Goal: Task Accomplishment & Management: Complete application form

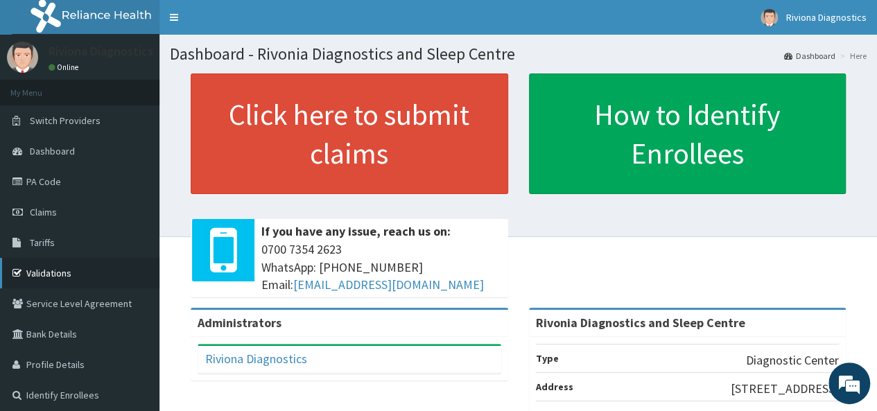
click at [61, 281] on link "Validations" at bounding box center [79, 273] width 159 height 30
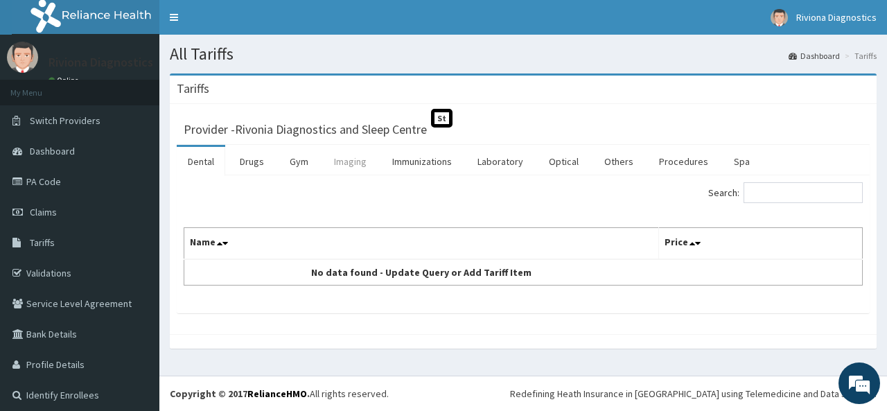
click at [341, 150] on link "Imaging" at bounding box center [350, 161] width 55 height 29
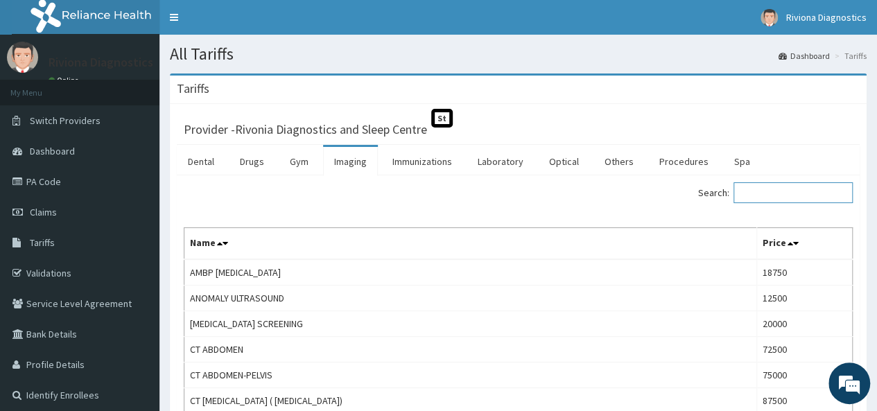
click at [800, 200] on input "Search:" at bounding box center [792, 192] width 119 height 21
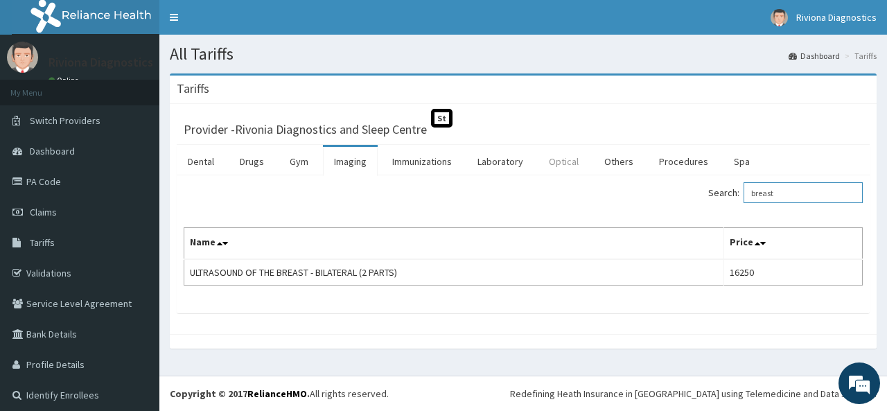
type input "breast"
click at [549, 158] on link "Optical" at bounding box center [564, 161] width 52 height 29
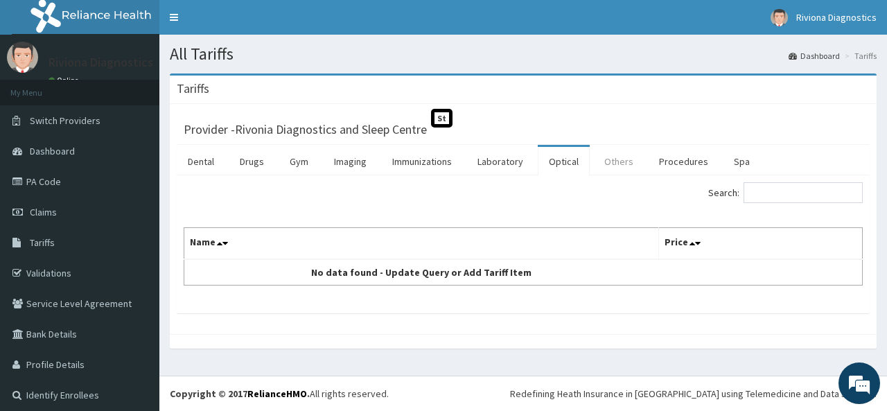
click at [601, 175] on link "Others" at bounding box center [618, 161] width 51 height 29
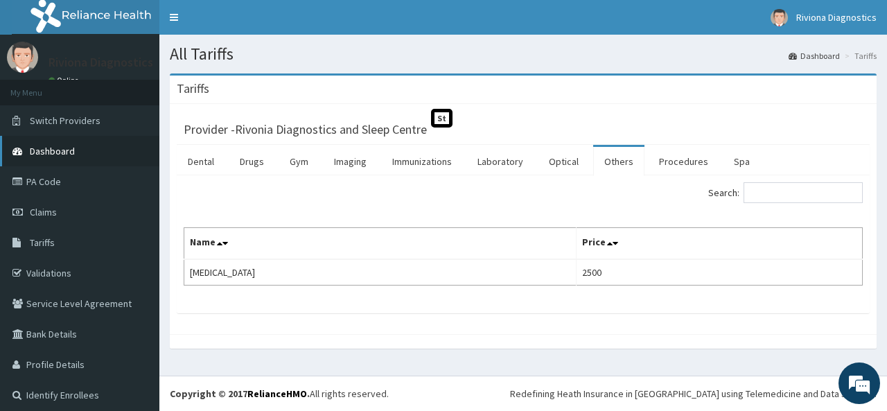
click at [67, 141] on link "Dashboard" at bounding box center [79, 151] width 159 height 30
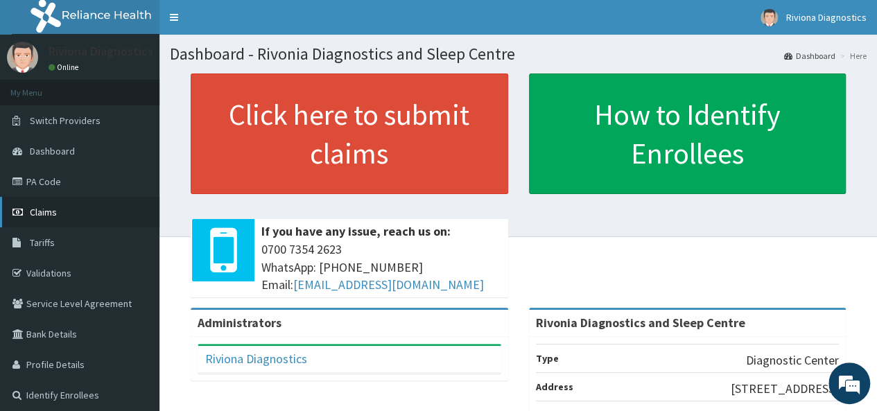
click at [61, 210] on link "Claims" at bounding box center [79, 212] width 159 height 30
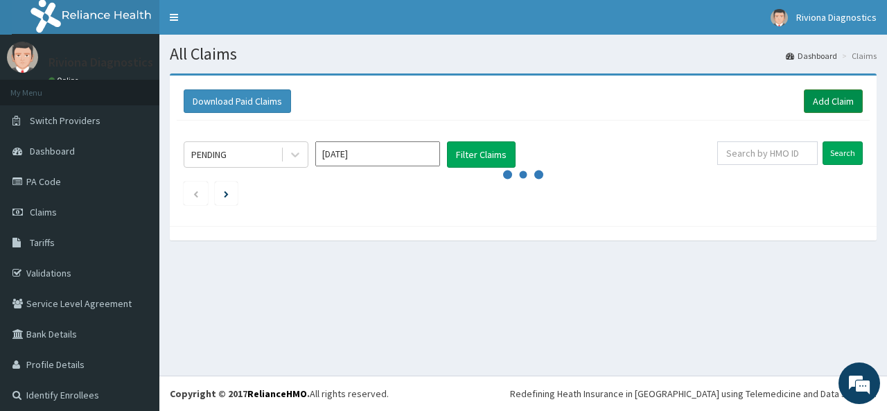
click at [818, 96] on link "Add Claim" at bounding box center [833, 101] width 59 height 24
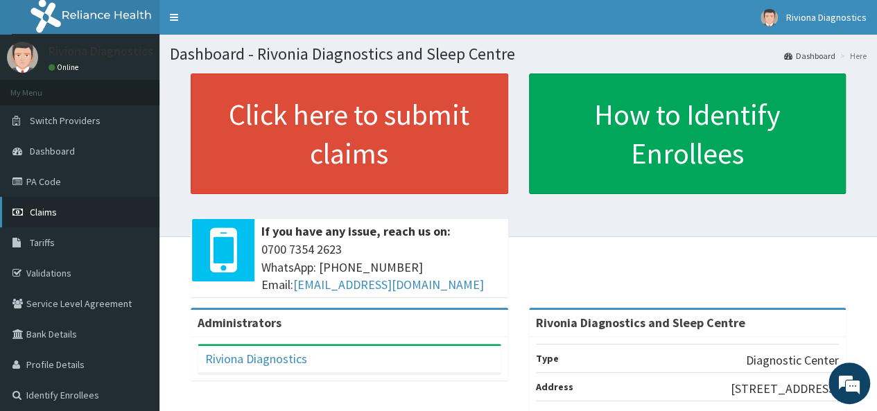
click at [66, 209] on link "Claims" at bounding box center [79, 212] width 159 height 30
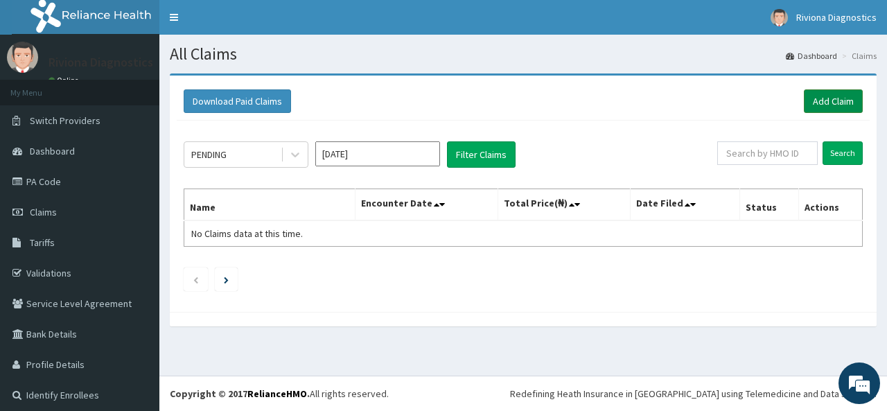
click at [805, 105] on link "Add Claim" at bounding box center [833, 101] width 59 height 24
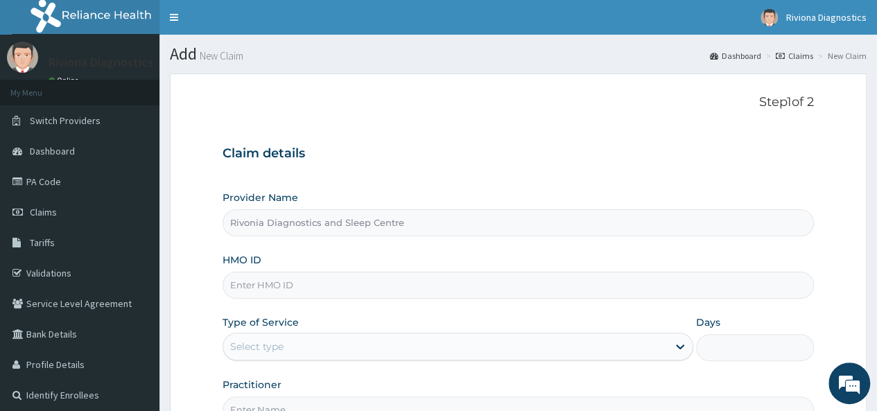
type input "Rivonia Diagnostics and Sleep Centre"
click at [352, 279] on input "HMO ID" at bounding box center [517, 285] width 591 height 27
type input "ALT/1003/B"
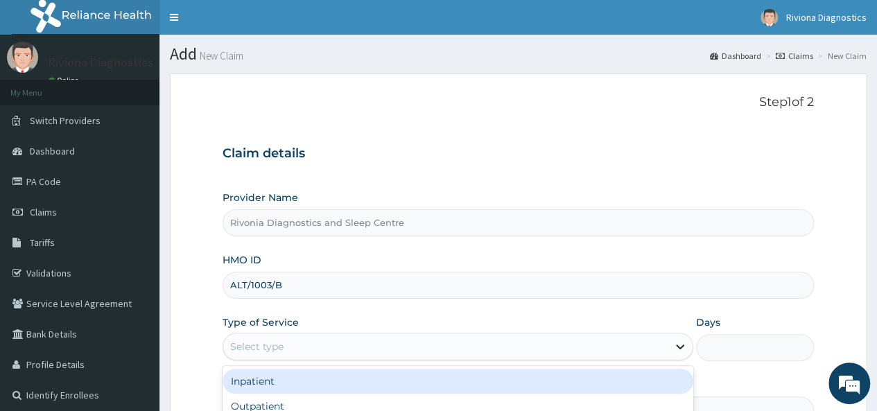
click at [682, 346] on icon at bounding box center [680, 347] width 8 height 5
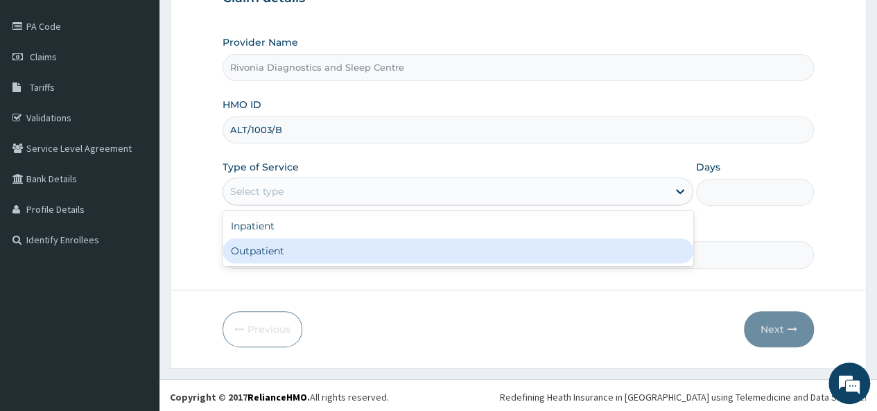
click at [346, 260] on div "Outpatient" at bounding box center [457, 250] width 471 height 25
type input "1"
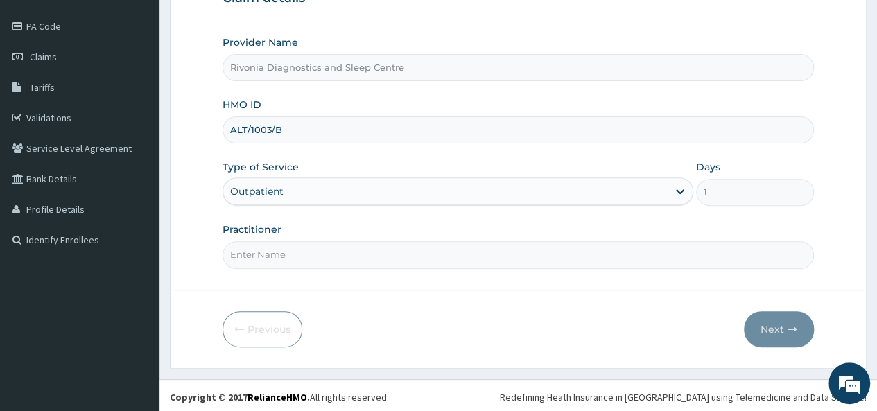
click at [346, 260] on input "Practitioner" at bounding box center [517, 254] width 591 height 27
type input "Timothy"
click at [766, 326] on button "Next" at bounding box center [779, 329] width 70 height 36
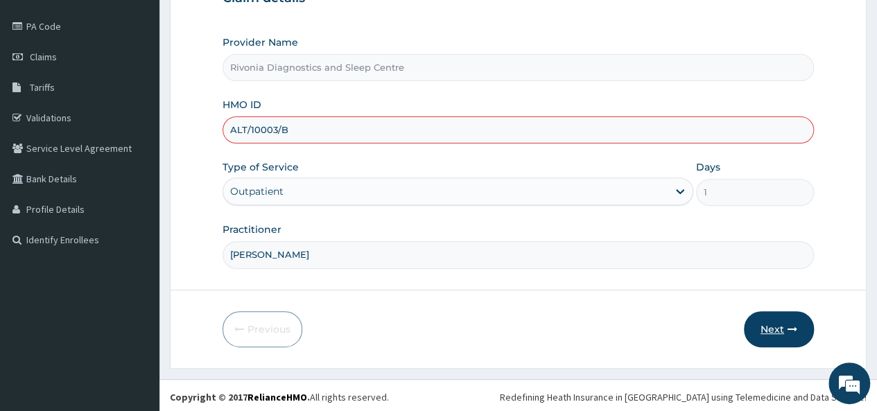
type input "ALT/10003/B"
click at [783, 324] on button "Next" at bounding box center [779, 329] width 70 height 36
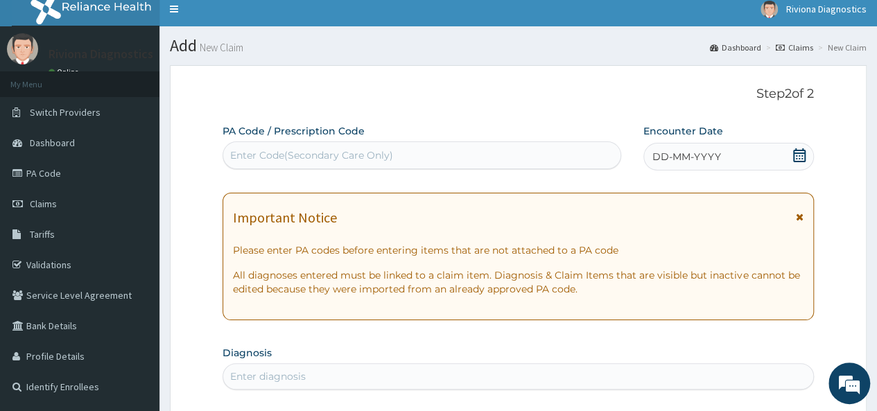
scroll to position [24, 0]
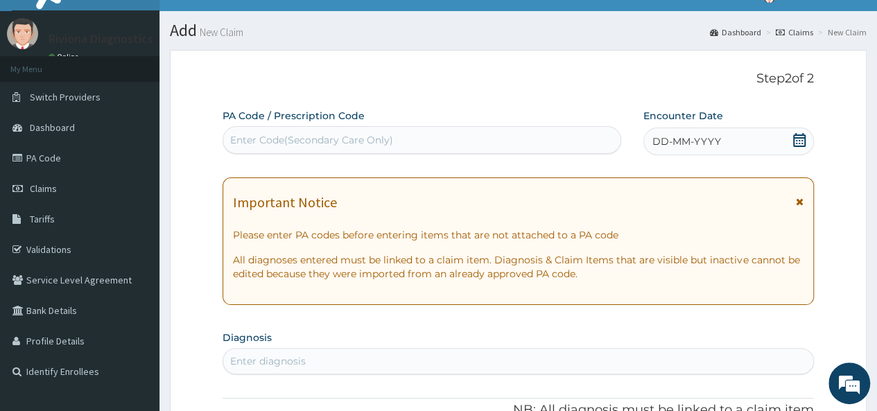
click at [459, 146] on div "Enter Code(Secondary Care Only)" at bounding box center [421, 140] width 396 height 22
type input "PA/AED5E3"
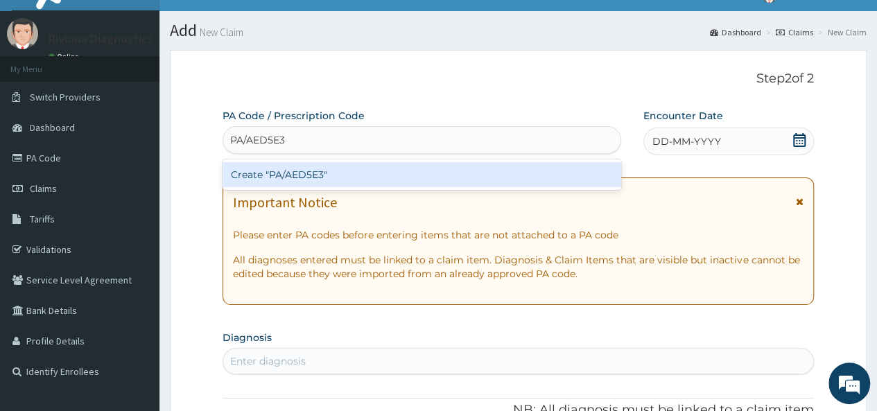
click at [457, 176] on div "Create "PA/AED5E3"" at bounding box center [421, 174] width 398 height 25
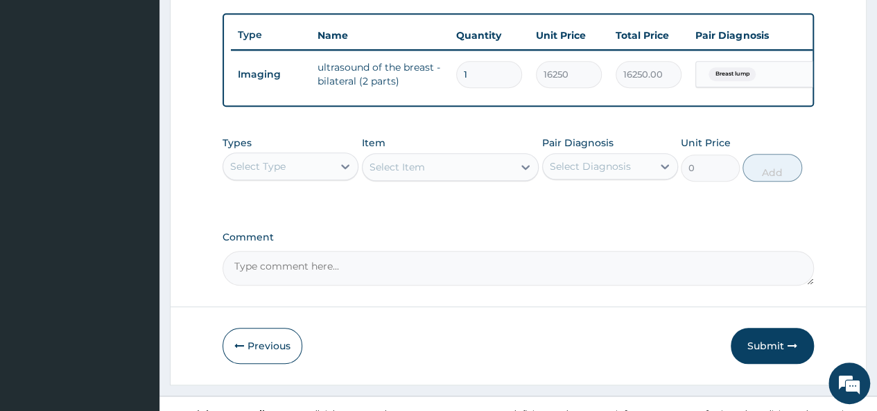
scroll to position [504, 0]
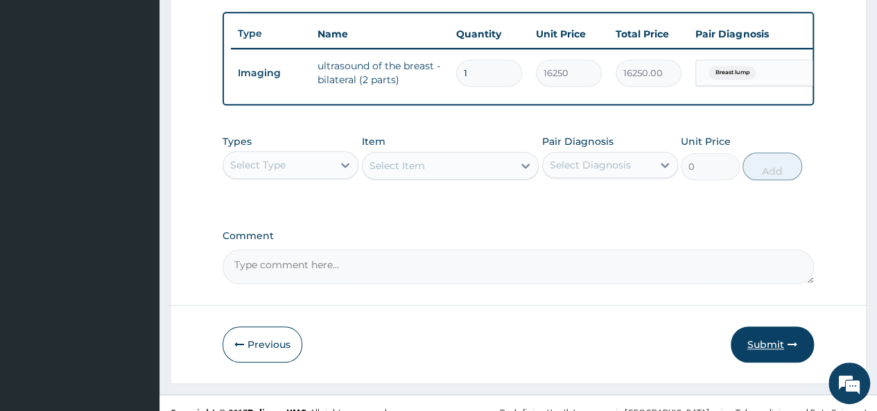
click at [759, 358] on button "Submit" at bounding box center [771, 344] width 83 height 36
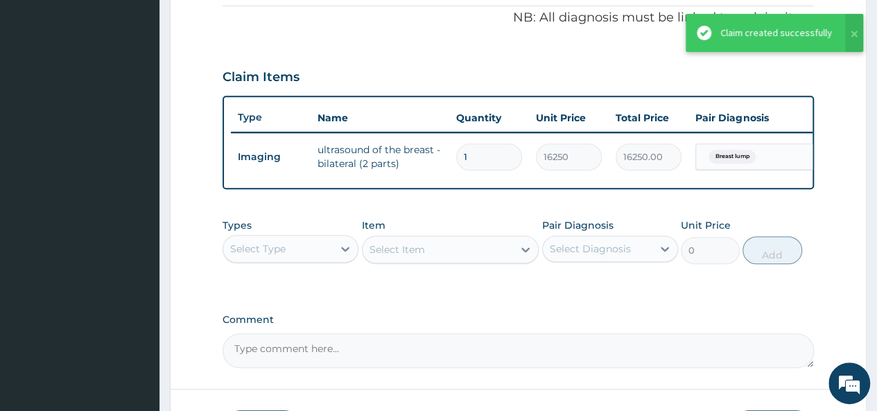
scroll to position [419, 0]
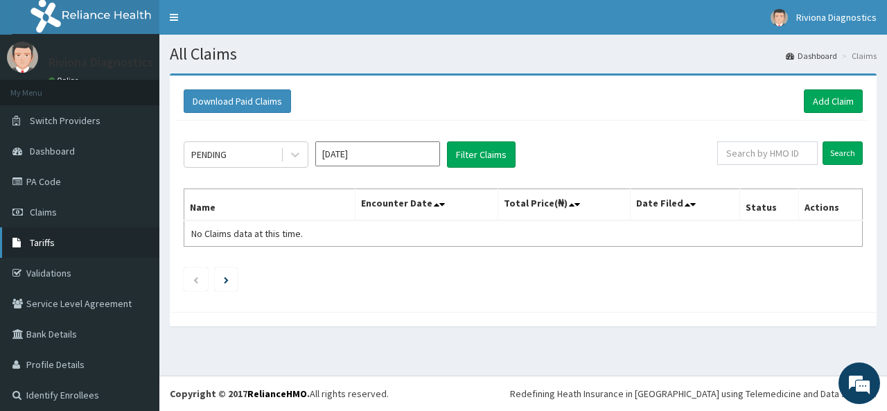
click at [98, 227] on link "Tariffs" at bounding box center [79, 242] width 159 height 30
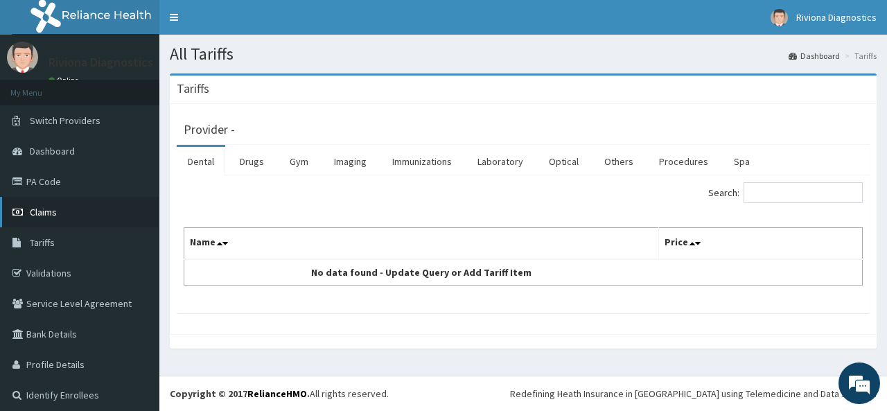
click at [33, 222] on link "Claims" at bounding box center [79, 212] width 159 height 30
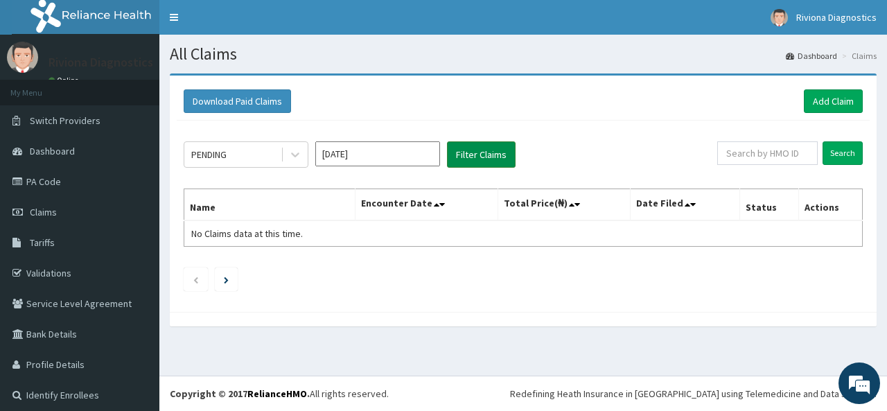
click at [480, 154] on button "Filter Claims" at bounding box center [481, 154] width 69 height 26
click at [473, 153] on button "Filter Claims" at bounding box center [481, 154] width 69 height 26
click at [87, 153] on link "Dashboard" at bounding box center [79, 151] width 159 height 30
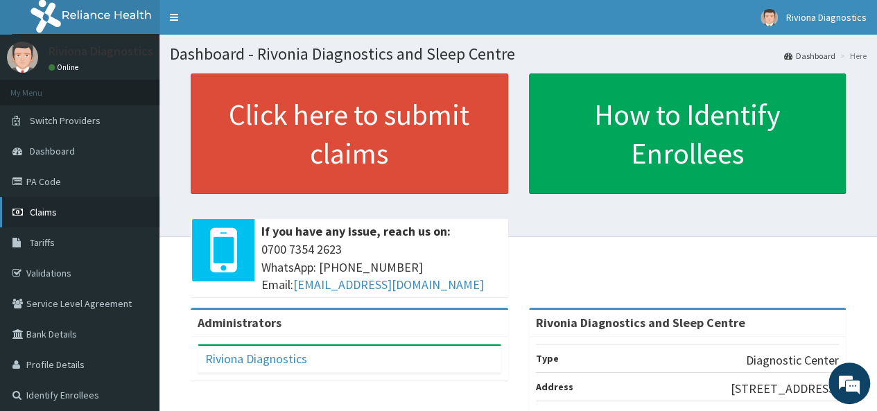
click at [85, 214] on link "Claims" at bounding box center [79, 212] width 159 height 30
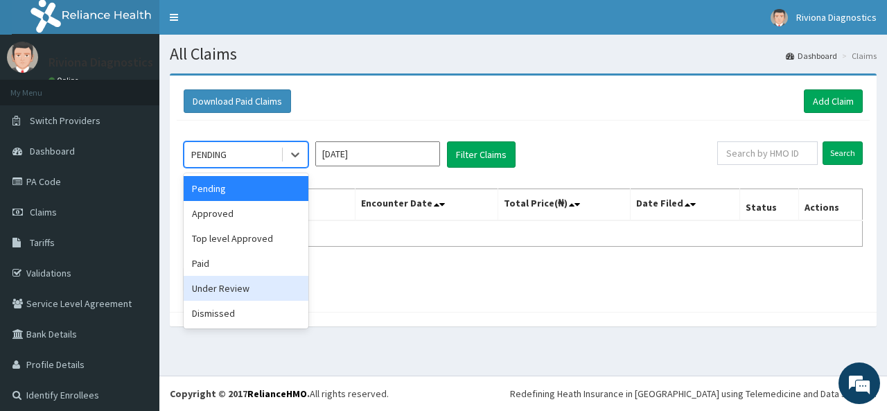
click at [231, 292] on div "Under Review" at bounding box center [246, 288] width 125 height 25
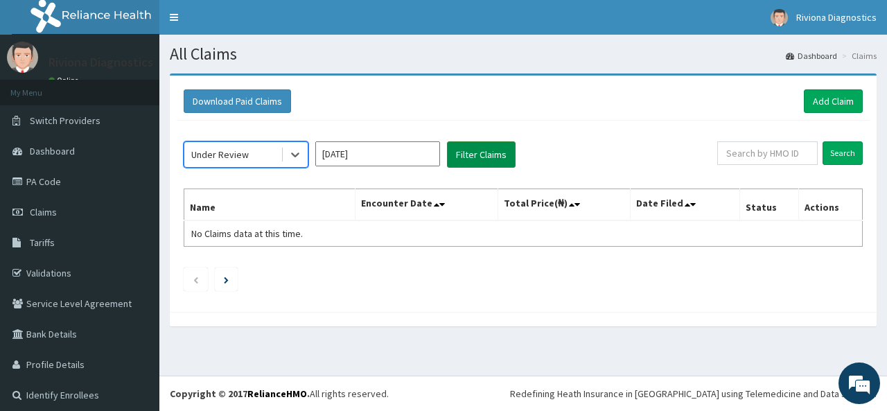
click at [476, 153] on button "Filter Claims" at bounding box center [481, 154] width 69 height 26
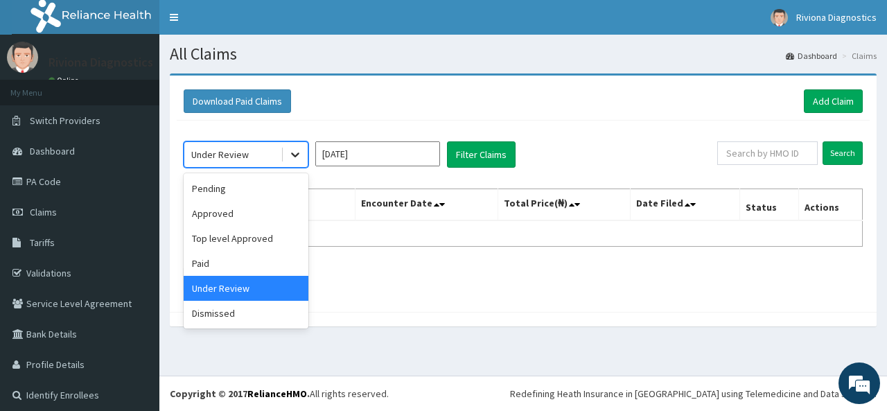
click at [298, 157] on icon at bounding box center [295, 155] width 14 height 14
click at [251, 191] on div "Pending" at bounding box center [246, 188] width 125 height 25
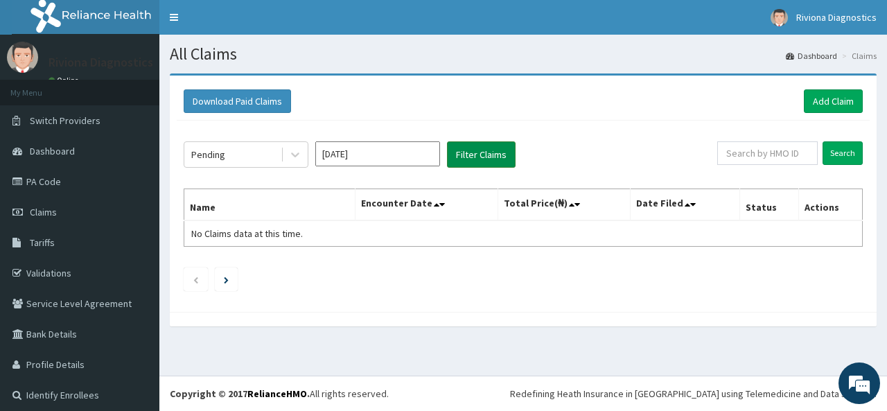
click at [486, 152] on button "Filter Claims" at bounding box center [481, 154] width 69 height 26
click at [90, 141] on link "Dashboard" at bounding box center [79, 151] width 159 height 30
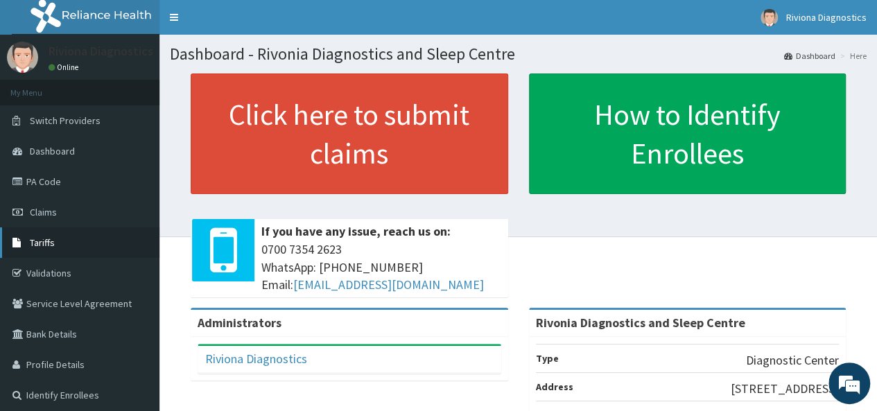
click at [53, 236] on span "Tariffs" at bounding box center [42, 242] width 25 height 12
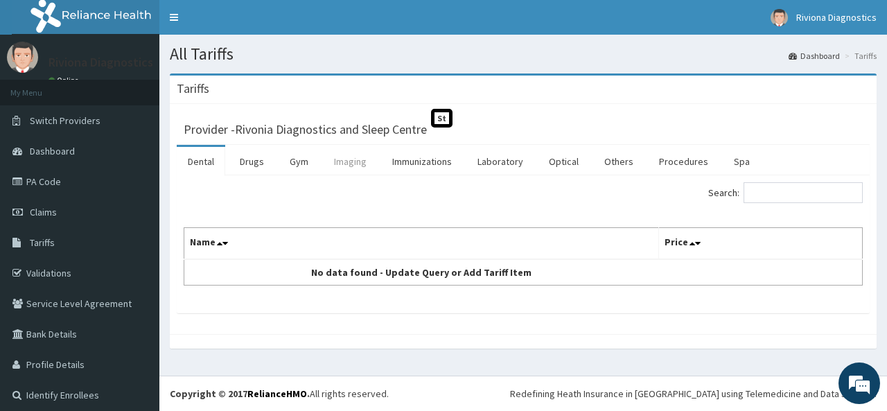
click at [351, 160] on link "Imaging" at bounding box center [350, 161] width 55 height 29
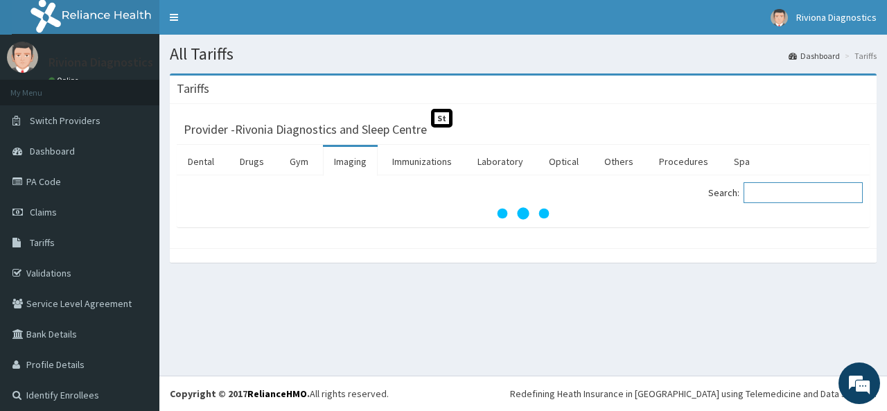
click at [796, 198] on input "Search:" at bounding box center [803, 192] width 119 height 21
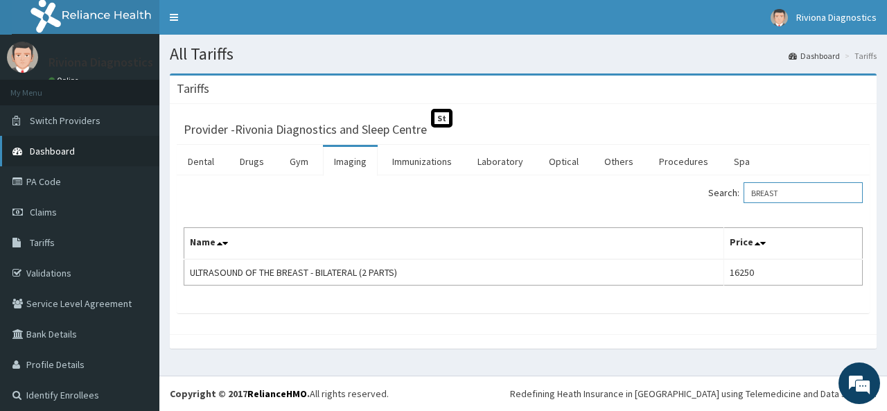
type input "BREAST"
click at [112, 145] on link "Dashboard" at bounding box center [79, 151] width 159 height 30
